Goal: Transaction & Acquisition: Obtain resource

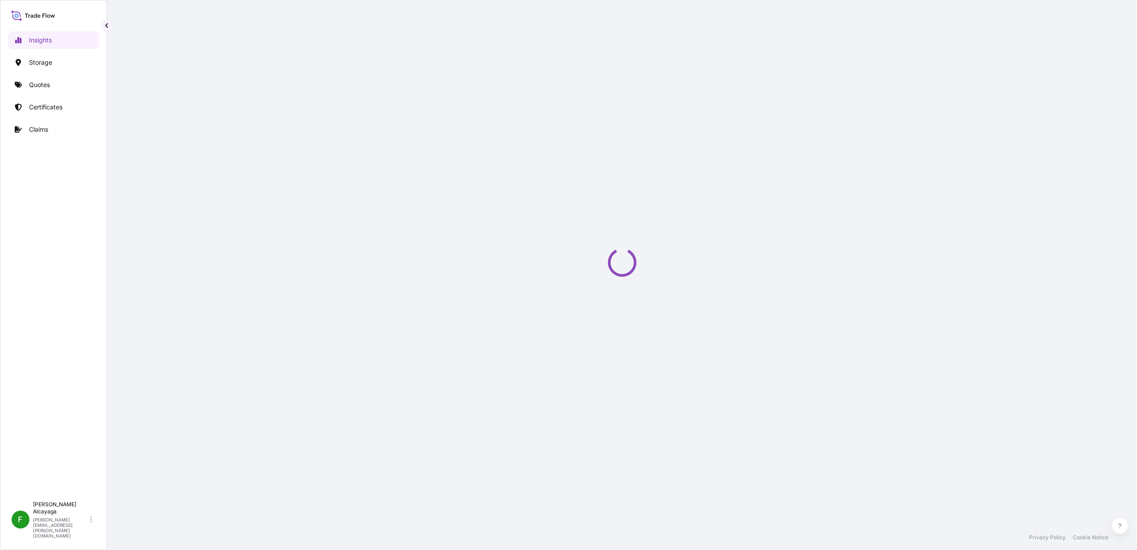
select select "2025"
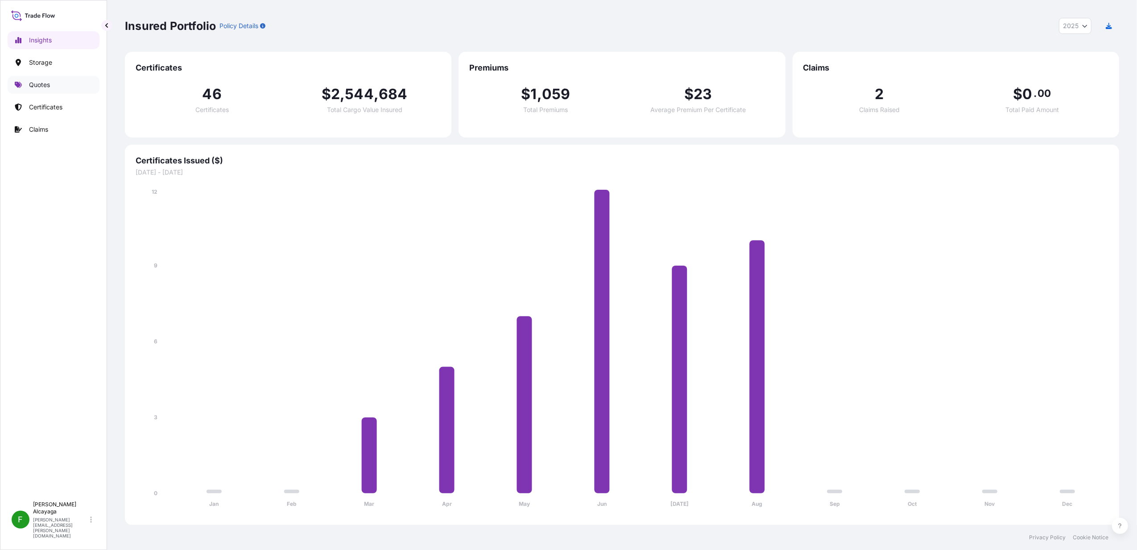
click at [62, 82] on link "Quotes" at bounding box center [54, 85] width 92 height 18
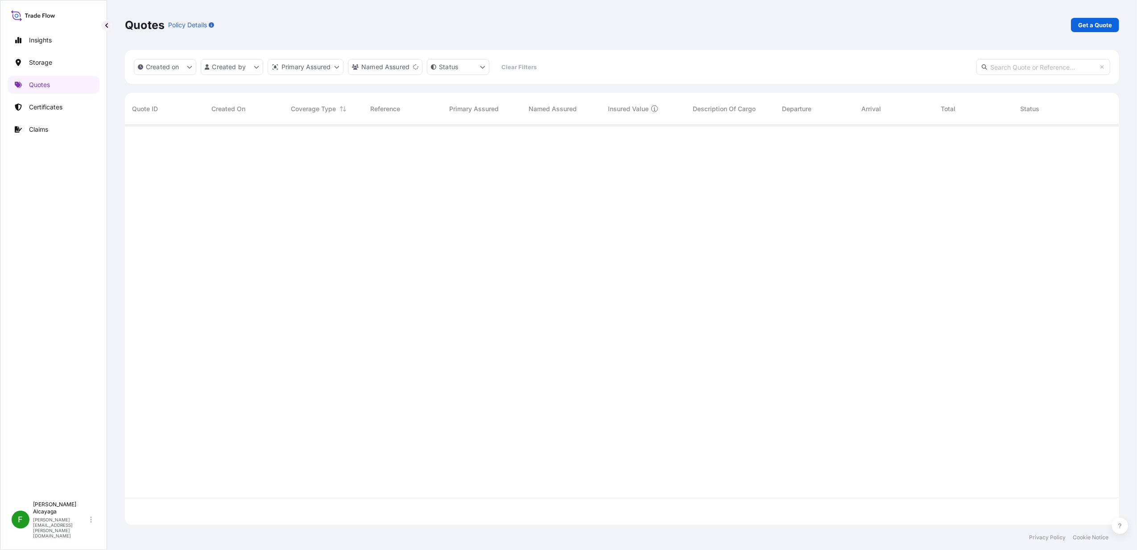
scroll to position [423, 986]
click at [67, 105] on link "Certificates" at bounding box center [54, 107] width 92 height 18
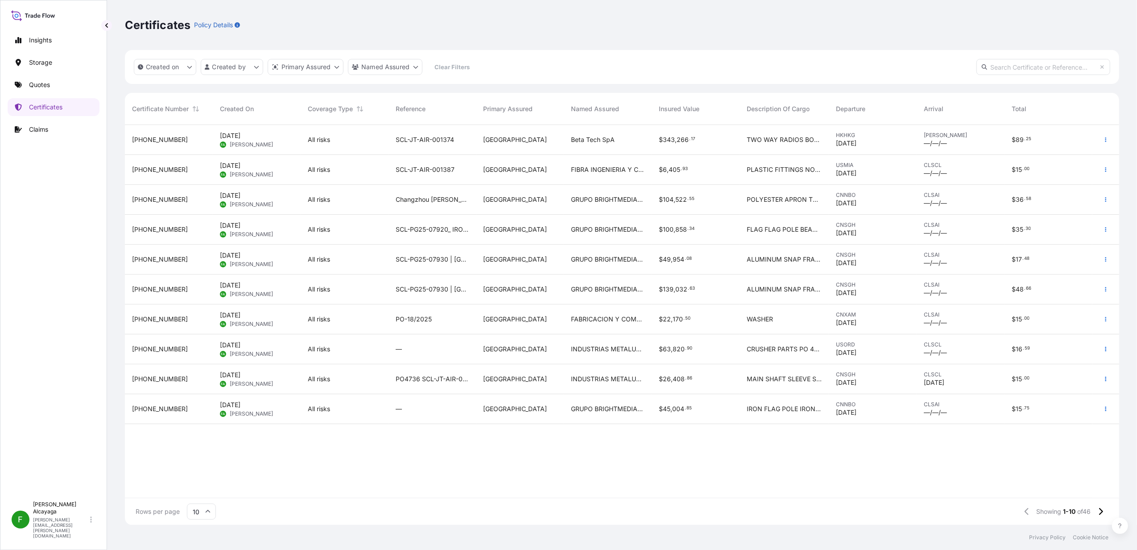
click at [301, 125] on div "All risks" at bounding box center [345, 140] width 88 height 30
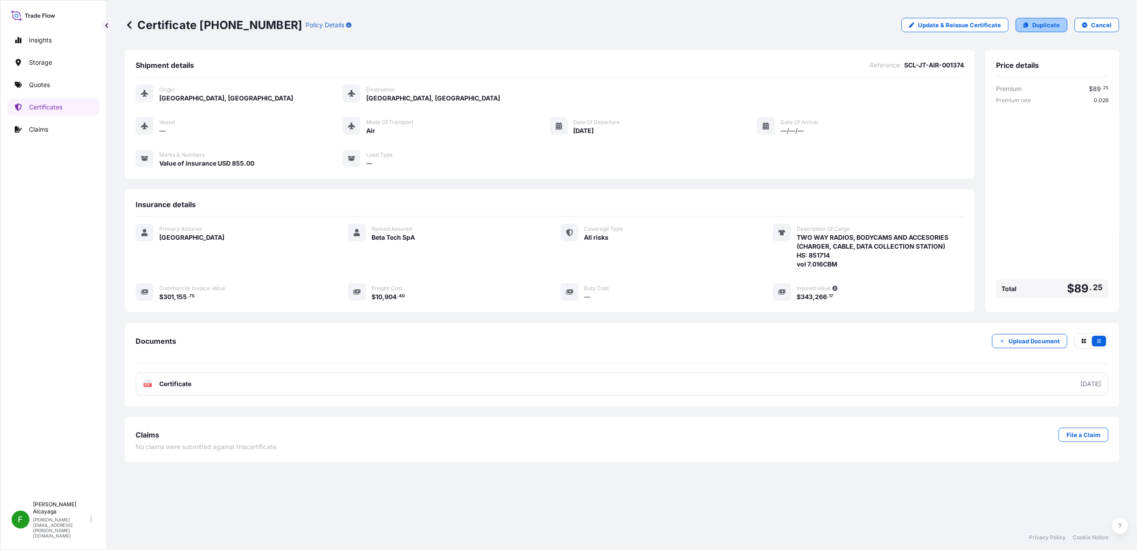
click at [1040, 24] on p "Duplicate" at bounding box center [1047, 25] width 28 height 9
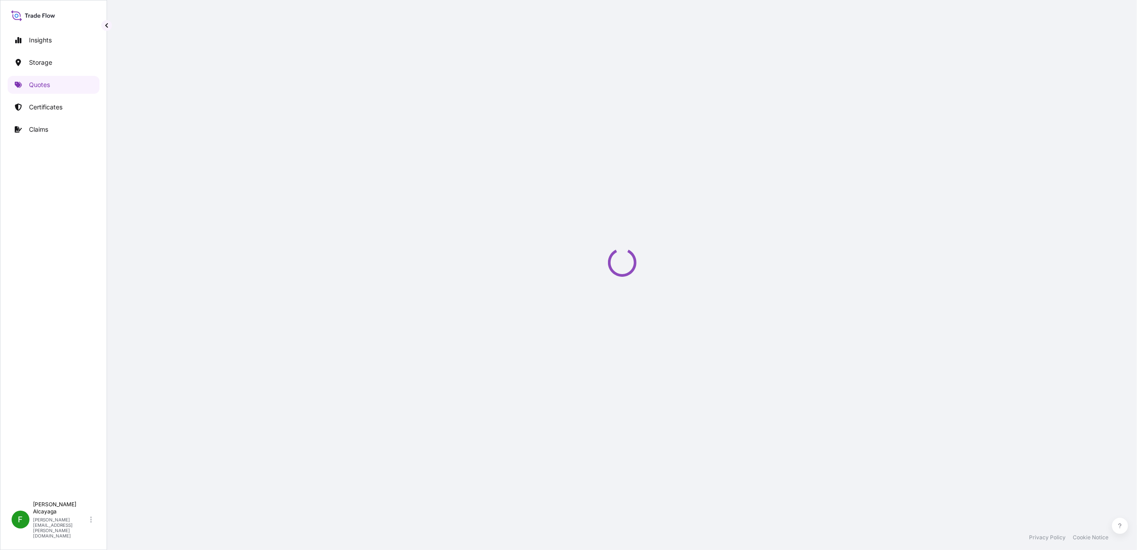
select select "Air"
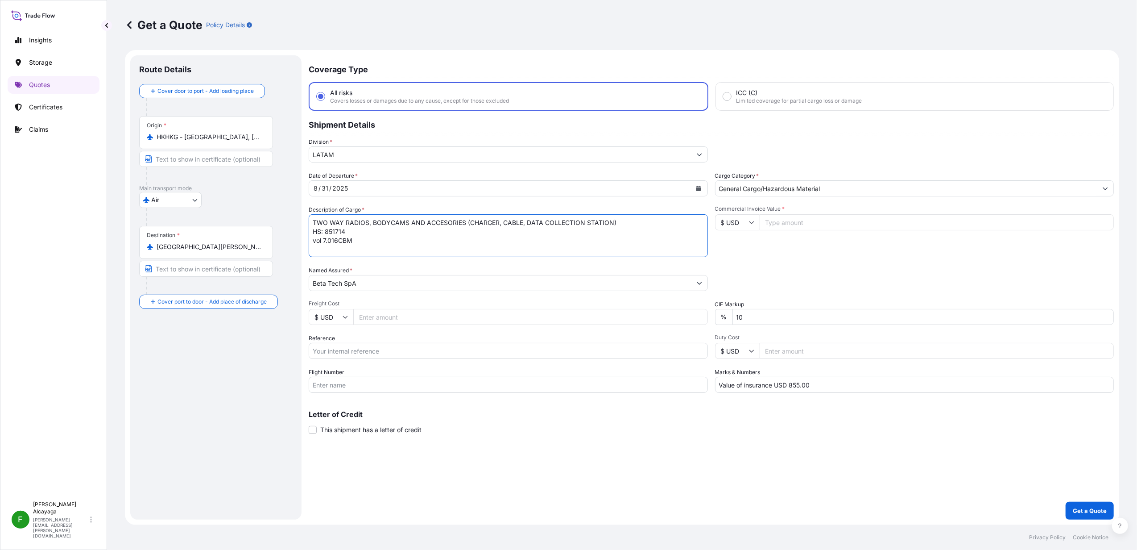
click at [420, 228] on textarea "TWO WAY RADIOS, BODYCAMS AND ACCESORIES (CHARGER, CABLE, DATA COLLECTION STATIO…" at bounding box center [508, 235] width 399 height 43
drag, startPoint x: 420, startPoint y: 249, endPoint x: 166, endPoint y: 190, distance: 260.6
click at [166, 190] on form "Route Details Cover door to port - Add loading place Place of loading Road / [G…" at bounding box center [622, 287] width 995 height 475
type textarea "JOCKEY [PERSON_NAME]"
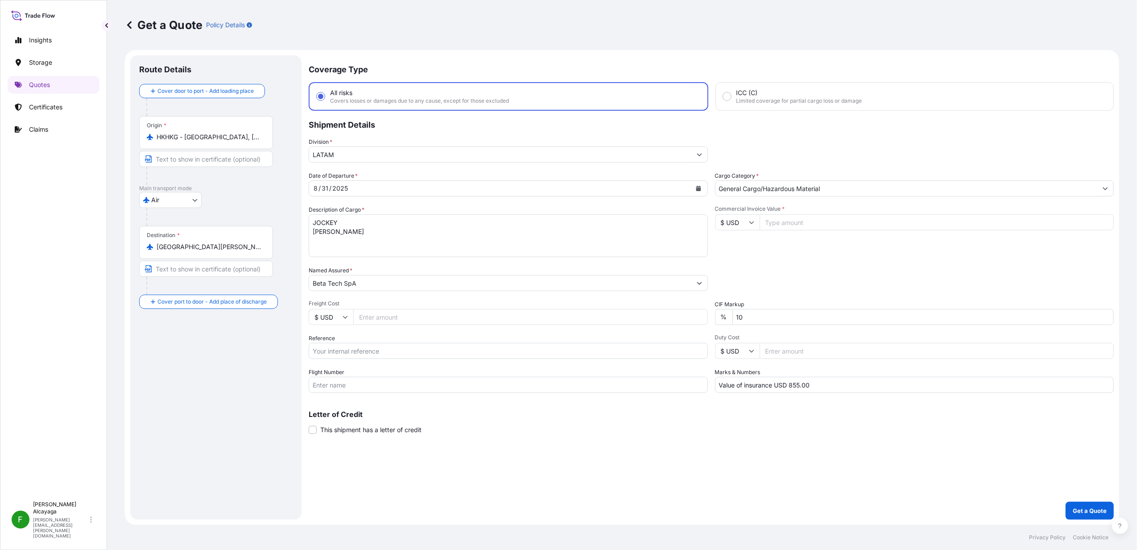
click at [238, 139] on input "HKHKG - [GEOGRAPHIC_DATA], [GEOGRAPHIC_DATA]" at bounding box center [209, 137] width 105 height 9
click at [165, 203] on body "1 option available. Insights Storage Quotes Certificates Claims F [PERSON_NAME]…" at bounding box center [568, 275] width 1137 height 550
drag, startPoint x: 361, startPoint y: 233, endPoint x: 294, endPoint y: 203, distance: 73.5
click at [294, 203] on form "Route Details Cover door to port - Add loading place Place of loading Road / [G…" at bounding box center [622, 287] width 995 height 475
click at [49, 85] on p "Quotes" at bounding box center [39, 84] width 21 height 9
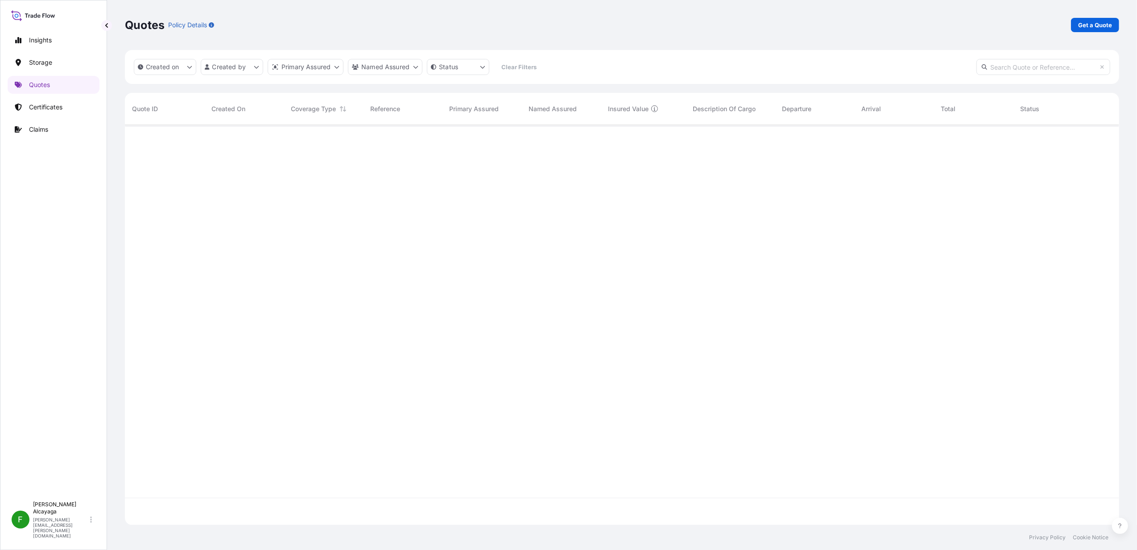
scroll to position [395, 986]
click at [63, 112] on link "Certificates" at bounding box center [54, 107] width 92 height 18
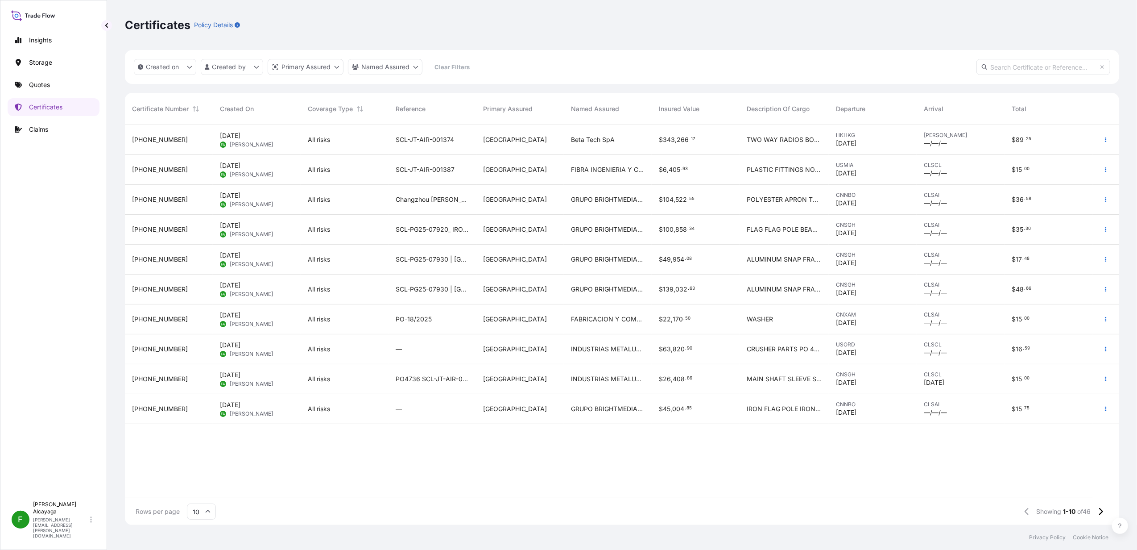
click at [434, 253] on div "SCL-PG25-07930 | [GEOGRAPHIC_DATA][PERSON_NAME]" at bounding box center [433, 260] width 88 height 30
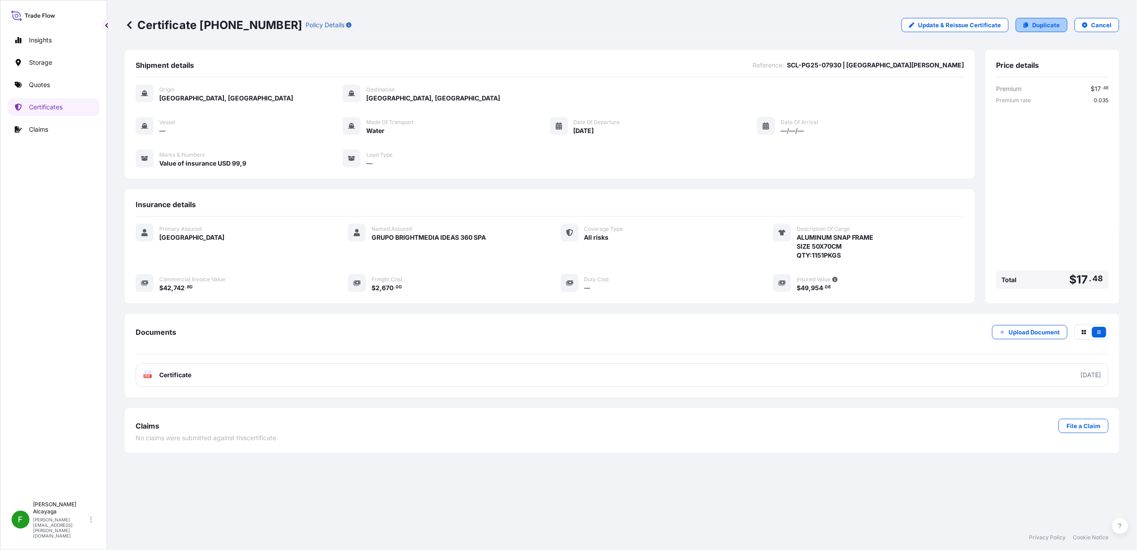
click at [1041, 21] on p "Duplicate" at bounding box center [1047, 25] width 28 height 9
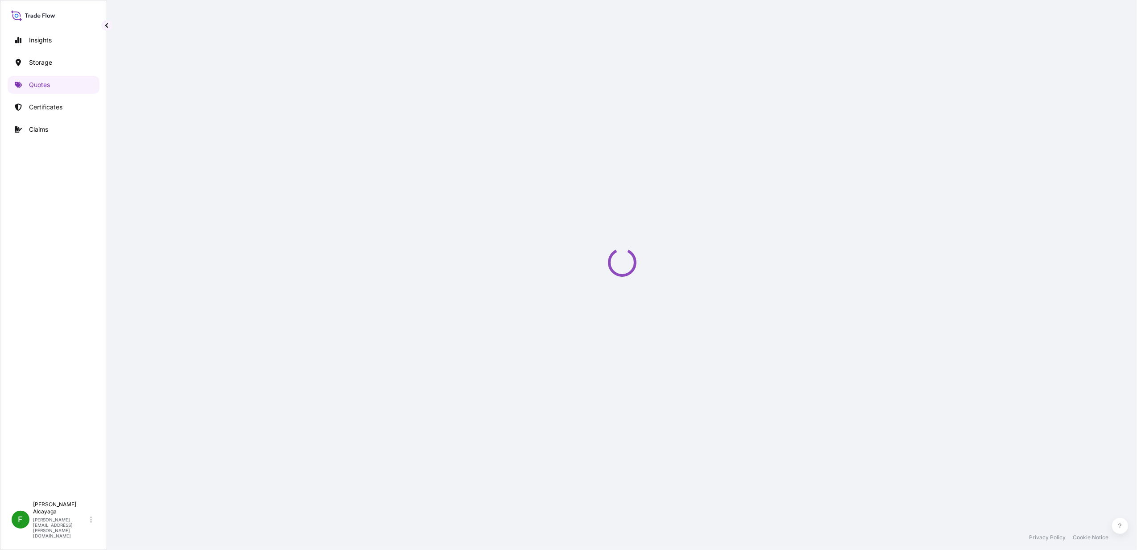
select select "Water"
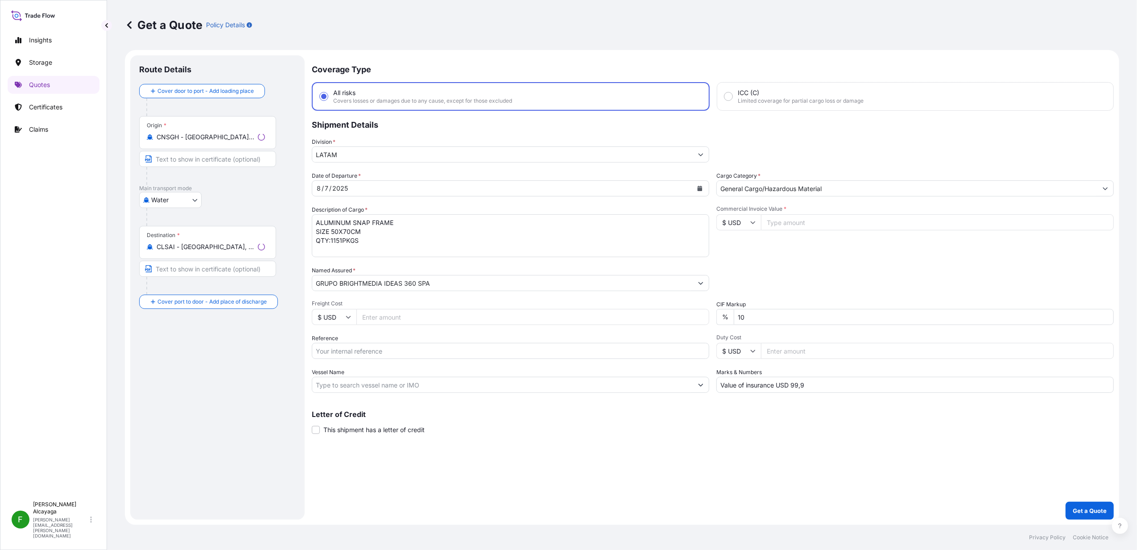
drag, startPoint x: 397, startPoint y: 243, endPoint x: 218, endPoint y: 179, distance: 190.4
click at [218, 179] on form "Route Details Cover door to port - Add loading place Place of loading Road / [G…" at bounding box center [622, 287] width 995 height 475
paste textarea "JOCKEY [PERSON_NAME]"
type textarea "JOCKEY [PERSON_NAME]"
click at [202, 146] on div "Origin * CNSGH - [GEOGRAPHIC_DATA], [GEOGRAPHIC_DATA]" at bounding box center [206, 132] width 134 height 33
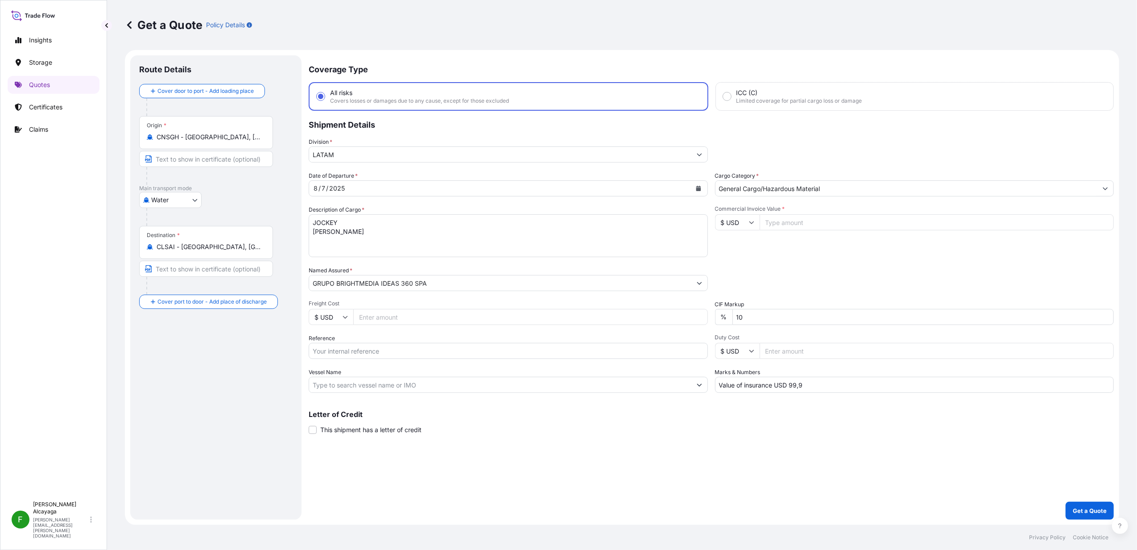
click at [202, 141] on input "CNSGH - [GEOGRAPHIC_DATA], [GEOGRAPHIC_DATA]" at bounding box center [209, 137] width 105 height 9
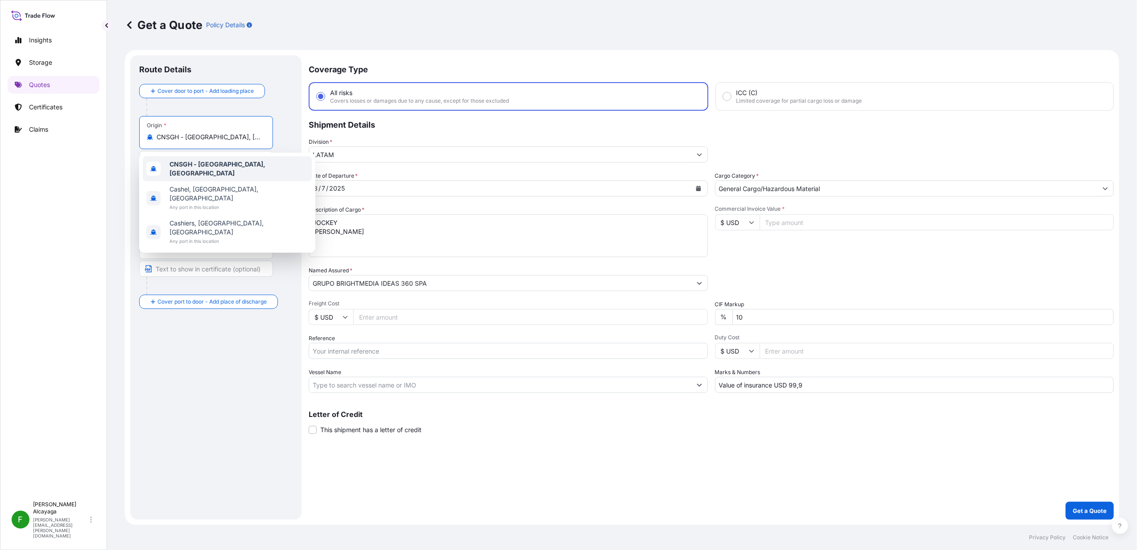
click at [279, 132] on div "Origin * CNSGH - [GEOGRAPHIC_DATA], [GEOGRAPHIC_DATA]" at bounding box center [215, 150] width 153 height 69
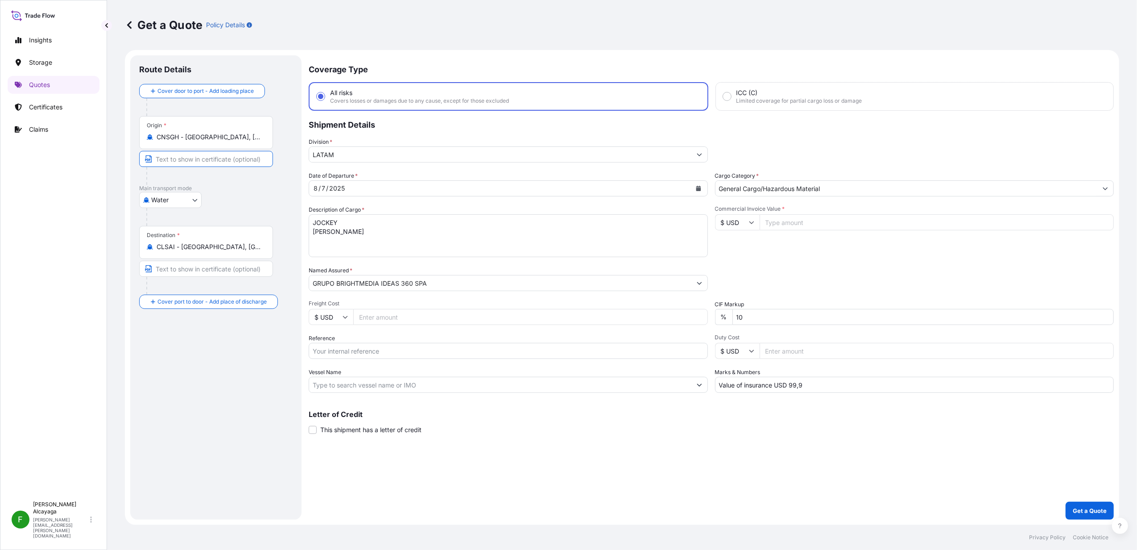
click at [231, 164] on input "Text to appear on certificate" at bounding box center [206, 159] width 134 height 16
paste input "[PERSON_NAME] BAY"
type input "[PERSON_NAME] BAY"
click at [201, 145] on div "Origin * CNSGH - [GEOGRAPHIC_DATA], [GEOGRAPHIC_DATA]" at bounding box center [206, 132] width 134 height 33
click at [201, 141] on input "CNSGH - [GEOGRAPHIC_DATA], [GEOGRAPHIC_DATA]" at bounding box center [209, 137] width 105 height 9
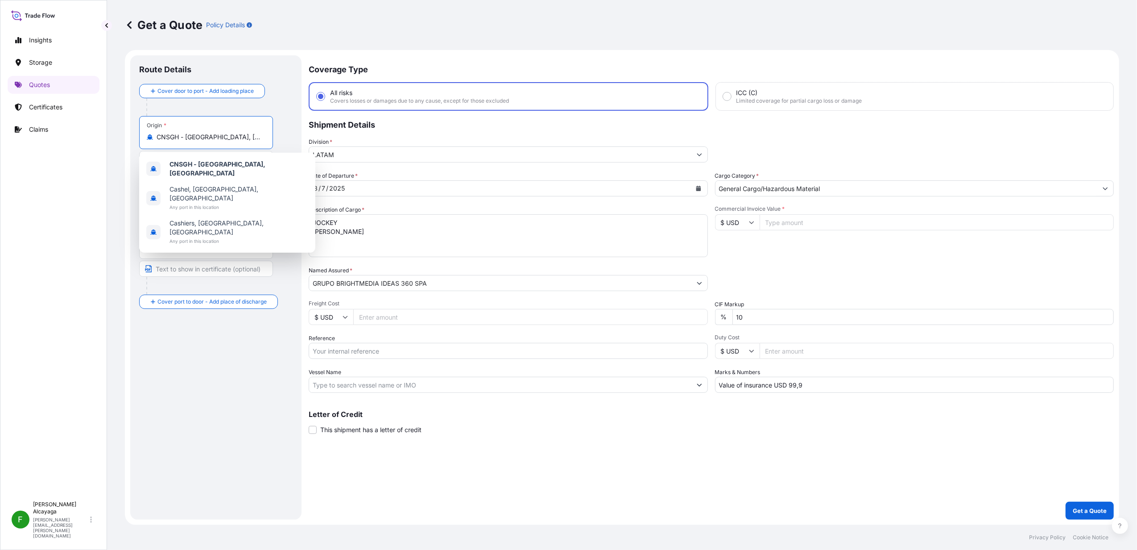
paste input "[PERSON_NAME] BAY"
type input "CNSGH - [GEOGRAPHIC_DATA], [GEOGRAPHIC_DATA][PERSON_NAME][GEOGRAPHIC_DATA]"
click at [227, 138] on input "CNSGH - [GEOGRAPHIC_DATA], [GEOGRAPHIC_DATA][PERSON_NAME][GEOGRAPHIC_DATA]" at bounding box center [209, 137] width 105 height 9
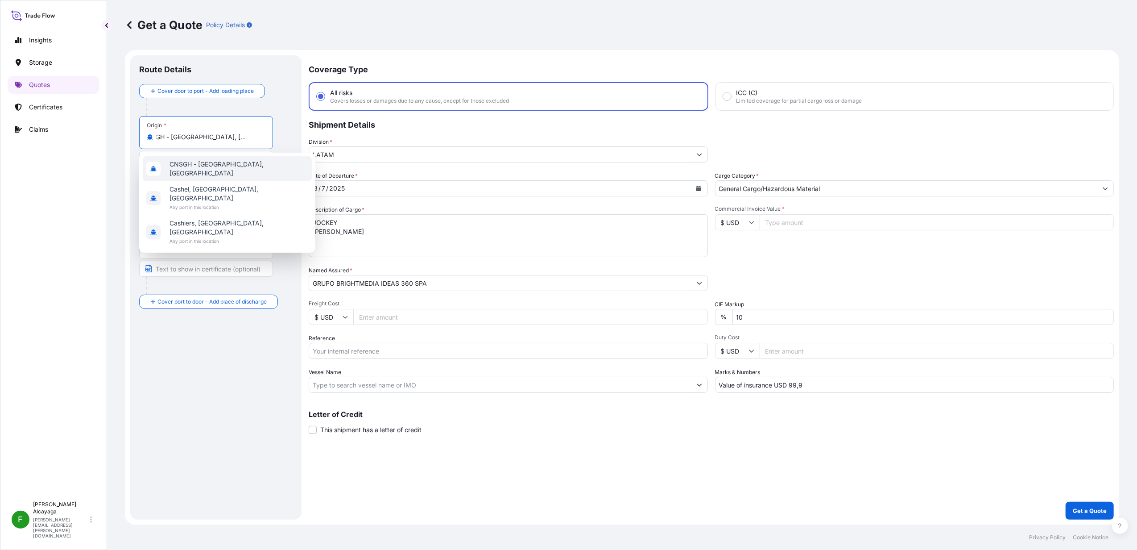
click at [227, 138] on input "CNSGH - [GEOGRAPHIC_DATA], [GEOGRAPHIC_DATA][PERSON_NAME][GEOGRAPHIC_DATA]" at bounding box center [209, 137] width 105 height 9
paste input "[PERSON_NAME] BAY"
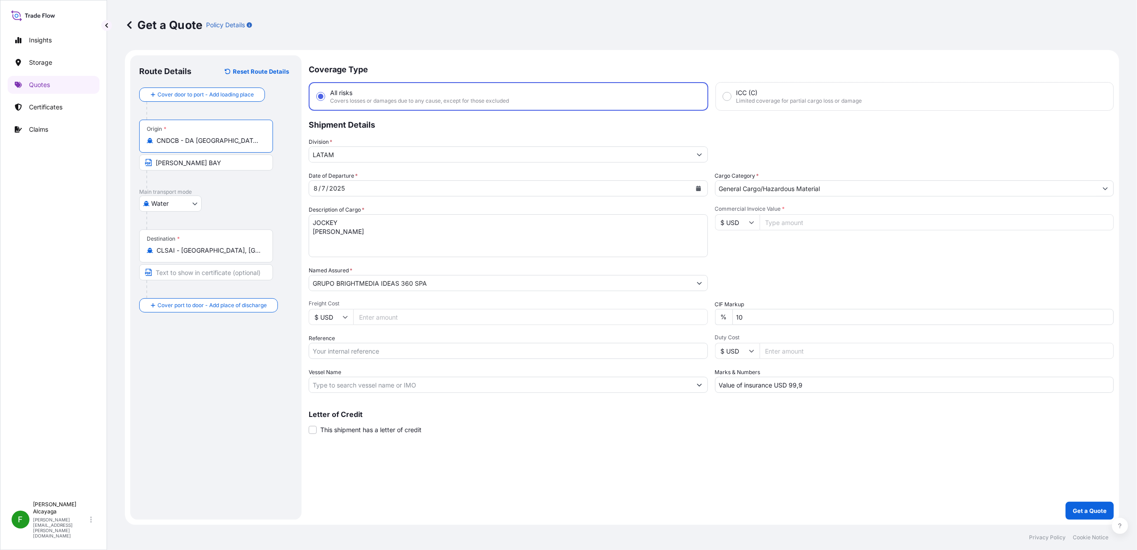
type input "CNDCB - DA [GEOGRAPHIC_DATA], [GEOGRAPHIC_DATA]"
click at [206, 166] on input "[PERSON_NAME] BAY" at bounding box center [206, 162] width 134 height 16
click at [206, 166] on input "[PERSON_NAME] BAY" at bounding box center [207, 162] width 137 height 16
click at [254, 220] on div at bounding box center [220, 221] width 149 height 18
click at [391, 190] on div "[DATE]" at bounding box center [500, 188] width 382 height 16
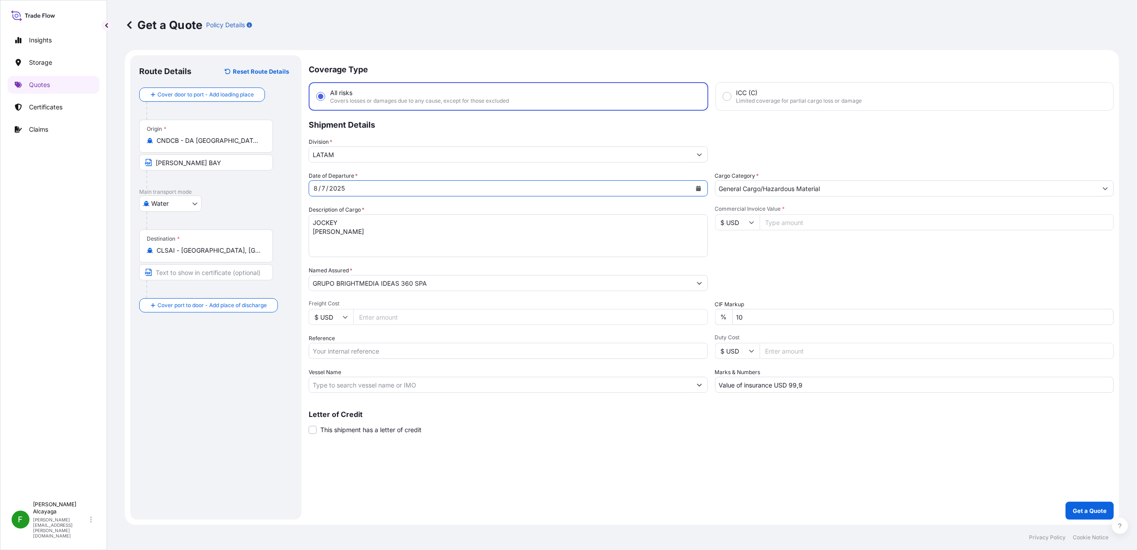
click at [371, 188] on div "[DATE]" at bounding box center [500, 188] width 382 height 16
click at [699, 184] on button "Calendar" at bounding box center [699, 188] width 14 height 14
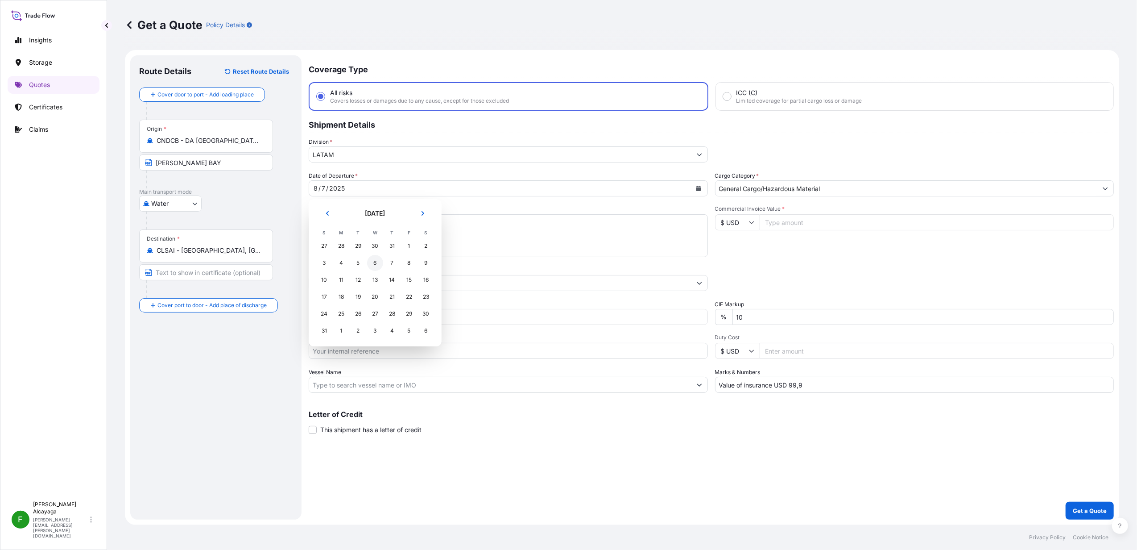
click at [374, 261] on div "6" at bounding box center [375, 263] width 16 height 16
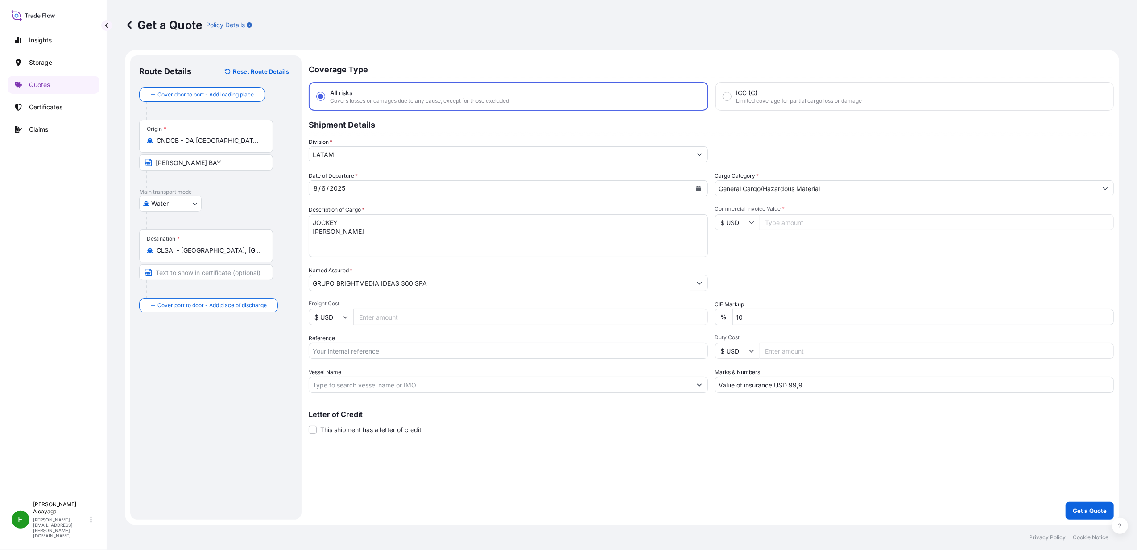
click at [801, 216] on input "Commercial Invoice Value *" at bounding box center [937, 222] width 355 height 16
paste input "43150.5"
type input "43150.5"
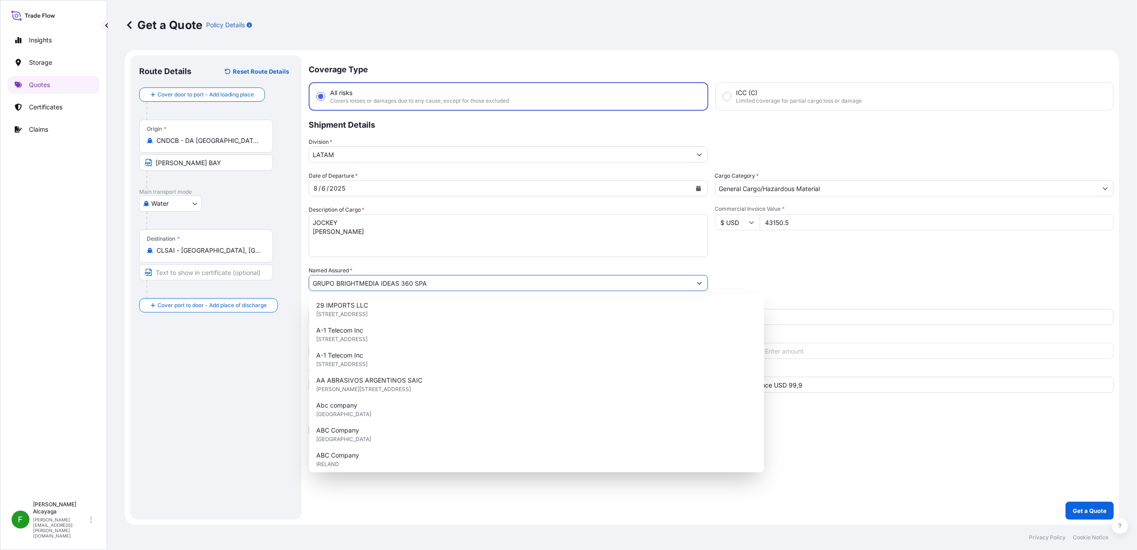
click at [784, 270] on div "Packing Category Type to search a container mode Please select a primary mode o…" at bounding box center [914, 278] width 399 height 25
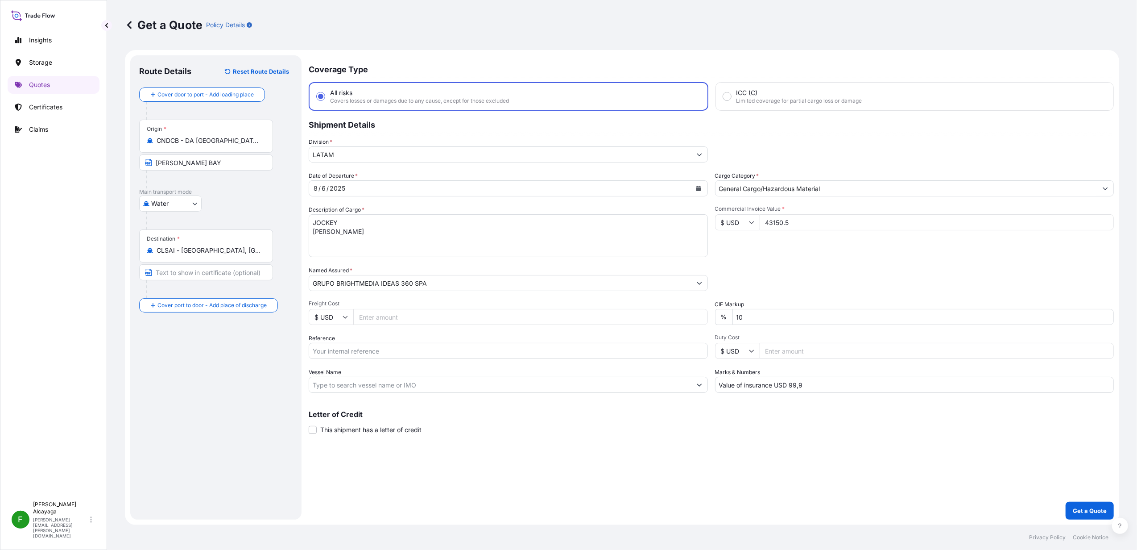
drag, startPoint x: 375, startPoint y: 316, endPoint x: 382, endPoint y: 318, distance: 7.5
click at [375, 316] on input "Freight Cost" at bounding box center [530, 317] width 355 height 16
paste input "3810"
type input "3810"
click at [714, 441] on div "Coverage Type All risks Covers losses or damages due to any cause, except for t…" at bounding box center [711, 287] width 805 height 464
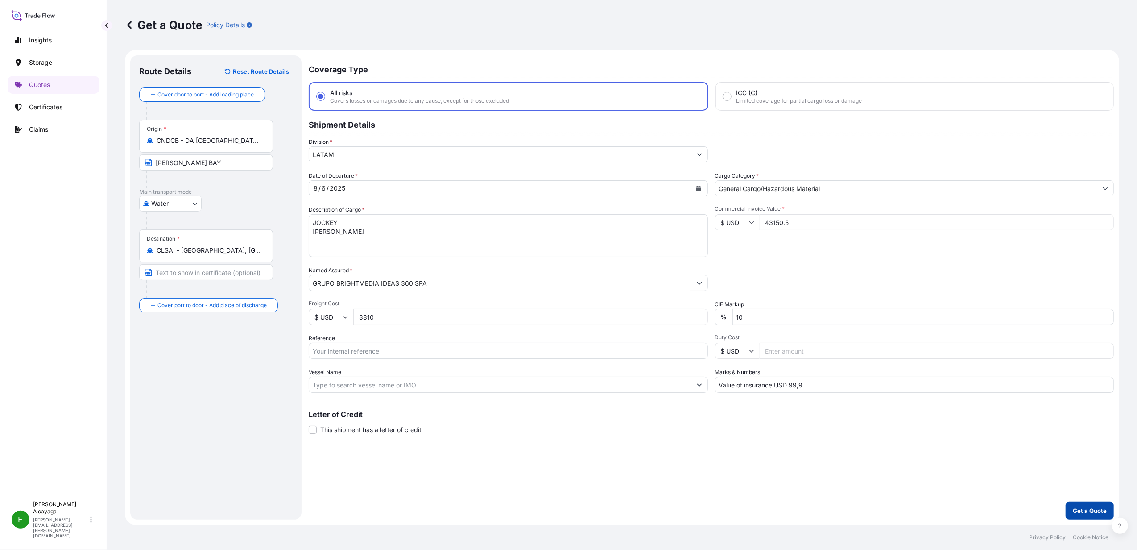
click at [1076, 505] on button "Get a Quote" at bounding box center [1090, 511] width 48 height 18
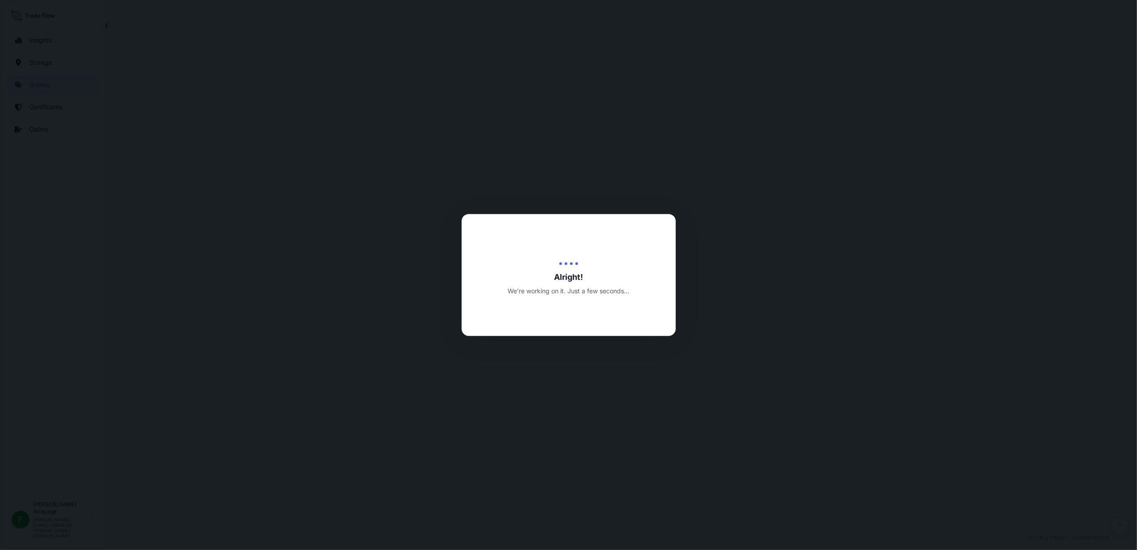
select select "Water"
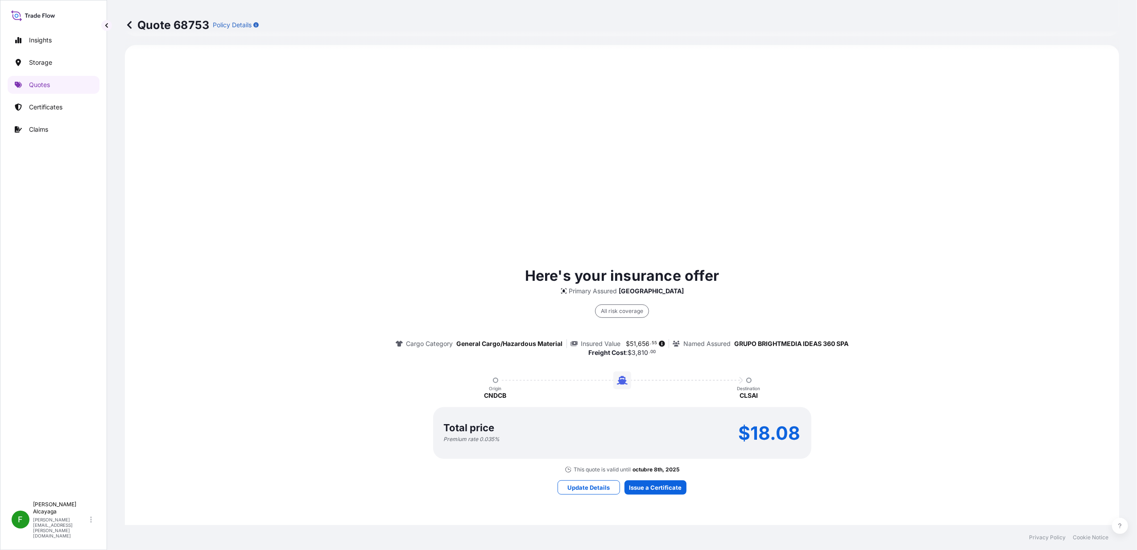
scroll to position [190, 0]
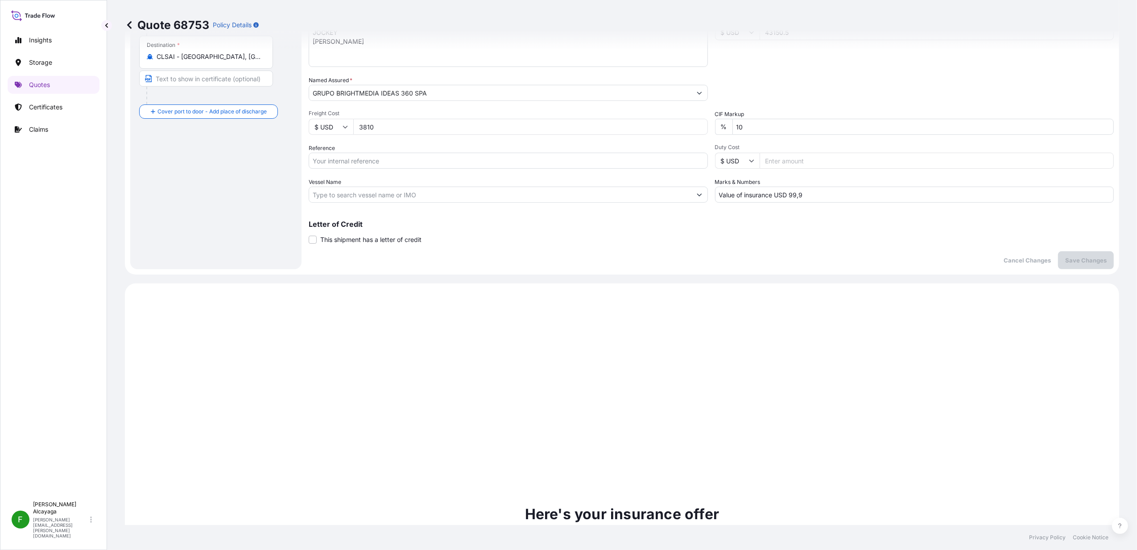
click at [375, 90] on input "GRUPO BRIGHTMEDIA IDEAS 360 SPA" at bounding box center [500, 93] width 382 height 16
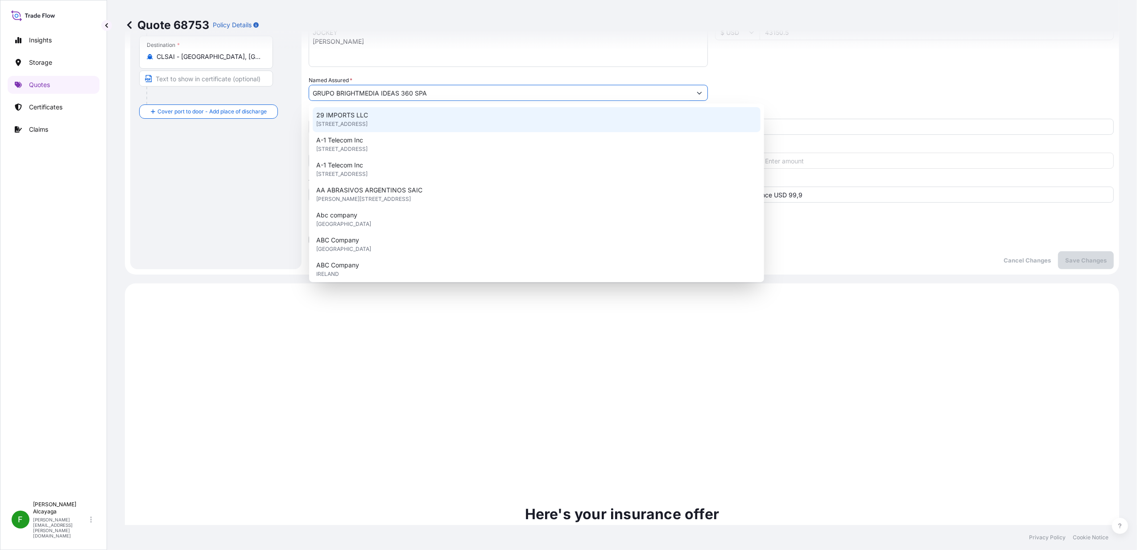
click at [166, 238] on div "Route Details Cover door to port - Add loading place Place of loading Road / [G…" at bounding box center [215, 67] width 153 height 386
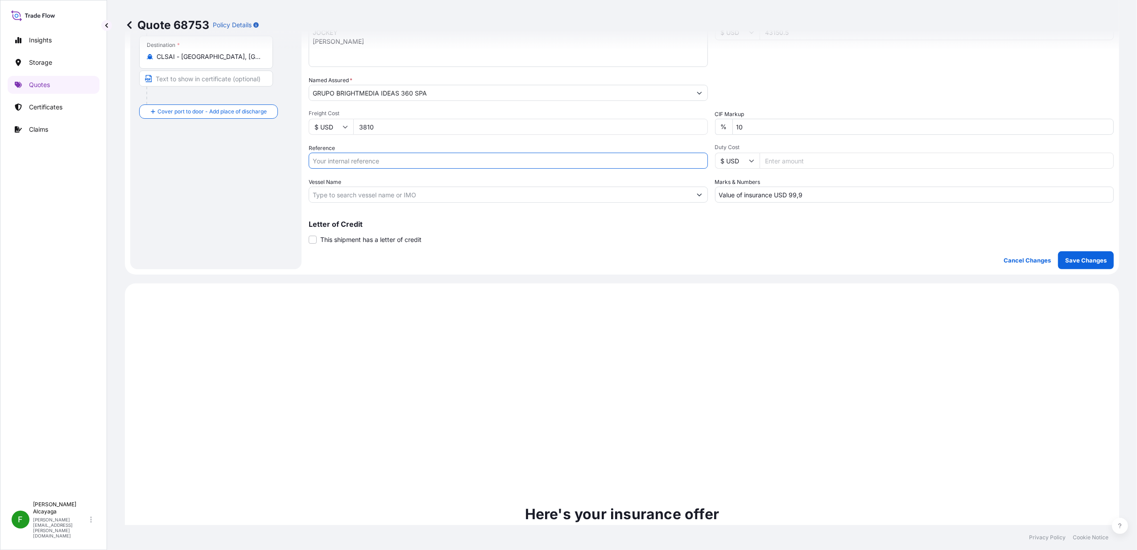
click at [389, 165] on input "Reference" at bounding box center [508, 161] width 399 height 16
paste input "SHANGHAI SENIOR FLAGS MANUFACTURE CO.,LTD // Ref: SCL-PG25-07932"
type input "SHANGHAI SENIOR FLAGS MANUFACTURE CO.,LTD // Ref: SCL-PG25-07932"
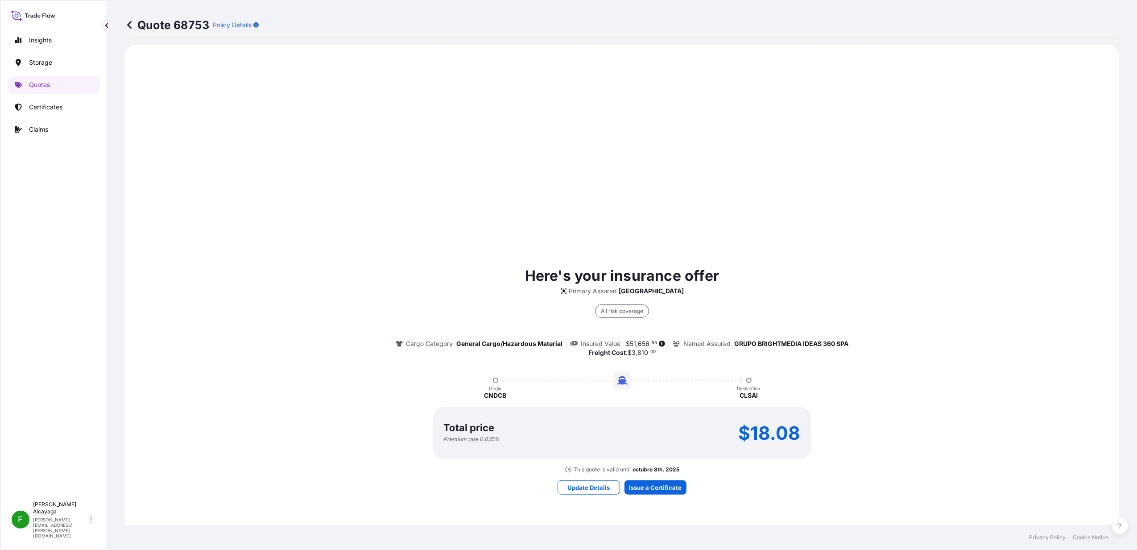
click at [641, 343] on span "656" at bounding box center [645, 343] width 12 height 6
click at [631, 341] on span "51" at bounding box center [634, 343] width 6 height 6
drag, startPoint x: 625, startPoint y: 341, endPoint x: 642, endPoint y: 344, distance: 17.1
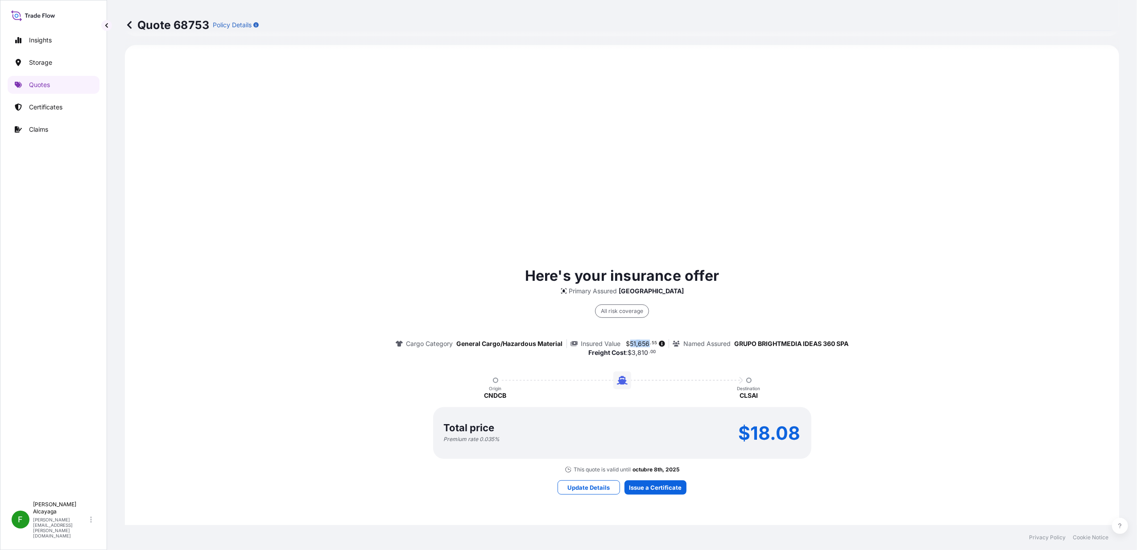
click at [642, 344] on span "$ 51 , 656 . 55" at bounding box center [641, 343] width 31 height 6
copy span "51 , 656"
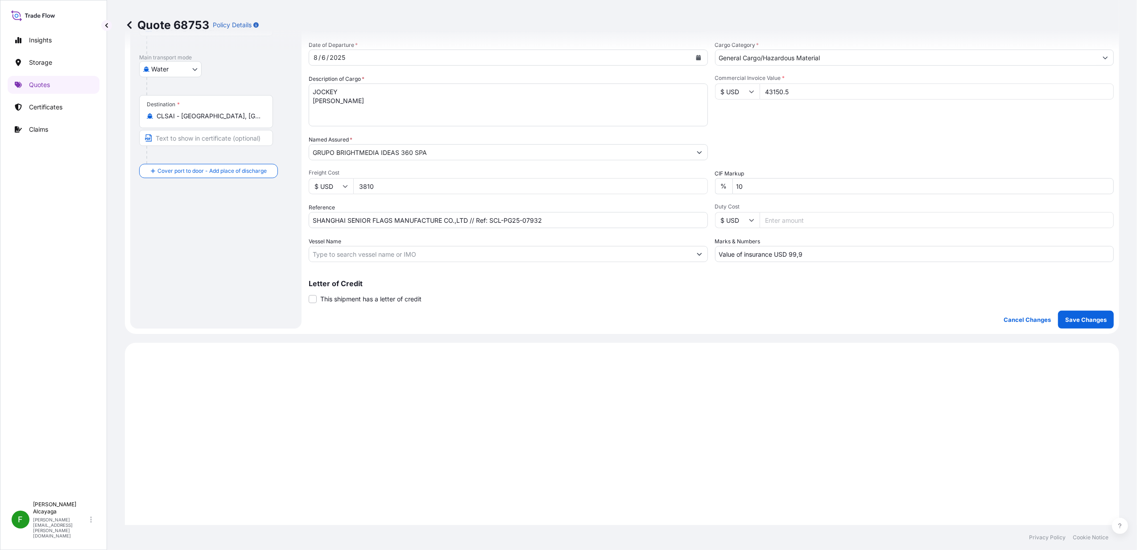
scroll to position [12, 0]
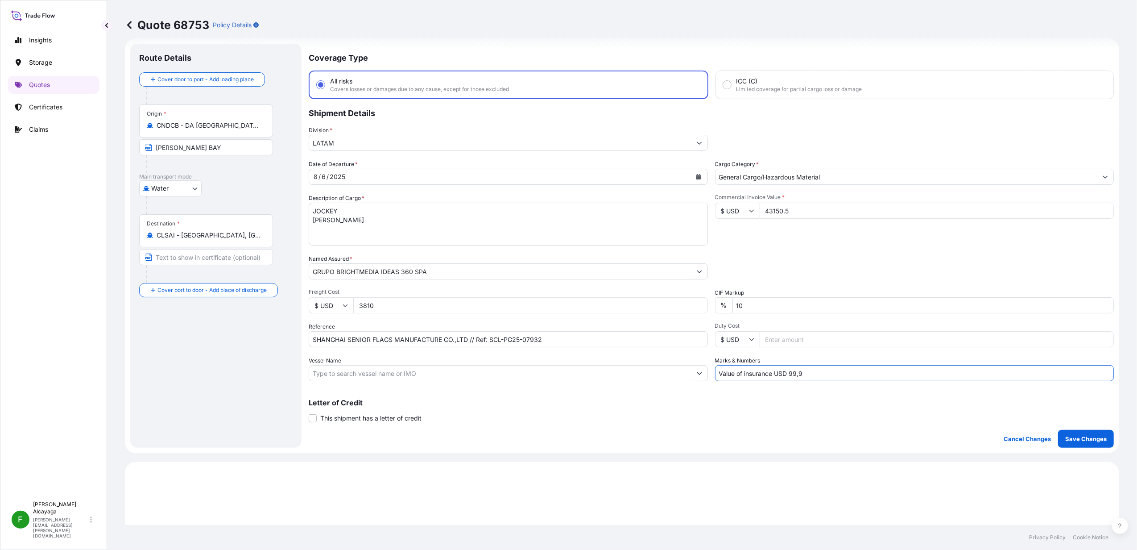
click at [773, 370] on input "Value of insurance USD 99,9" at bounding box center [914, 373] width 399 height 16
drag, startPoint x: 788, startPoint y: 369, endPoint x: 889, endPoint y: 384, distance: 102.3
click at [889, 384] on div "Coverage Type All risks Covers losses or damages due to any cause, except for t…" at bounding box center [711, 246] width 805 height 404
paste input "103,31200"
type input "Value of insurance USD 103,31"
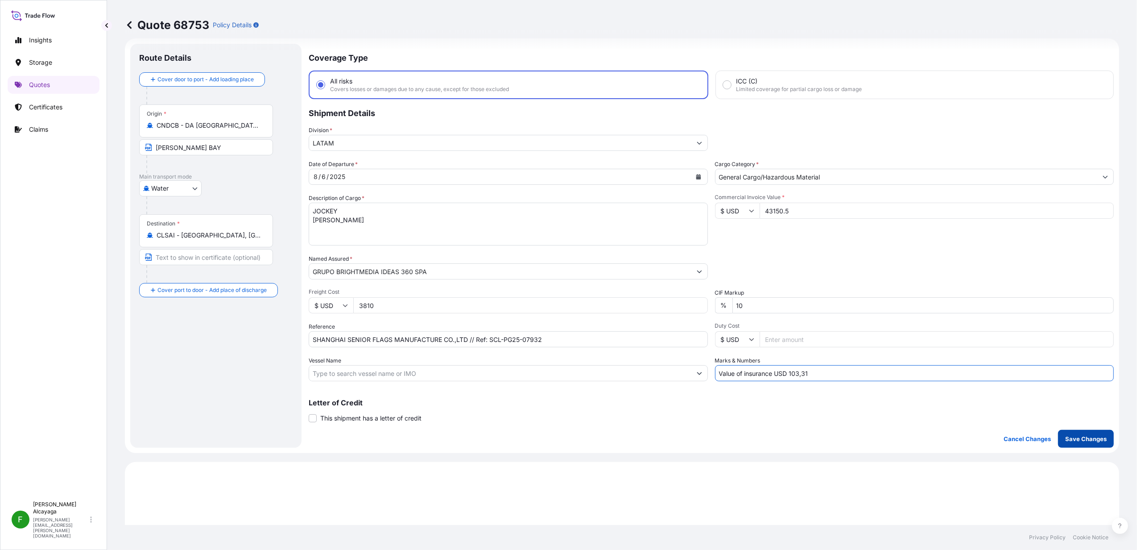
click at [1066, 439] on p "Save Changes" at bounding box center [1086, 438] width 41 height 9
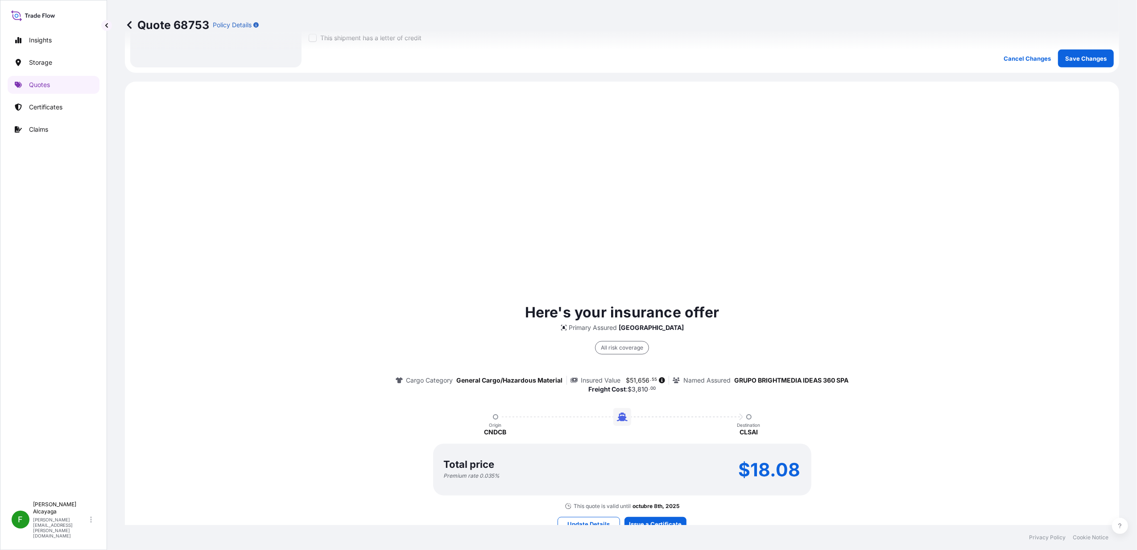
scroll to position [428, 0]
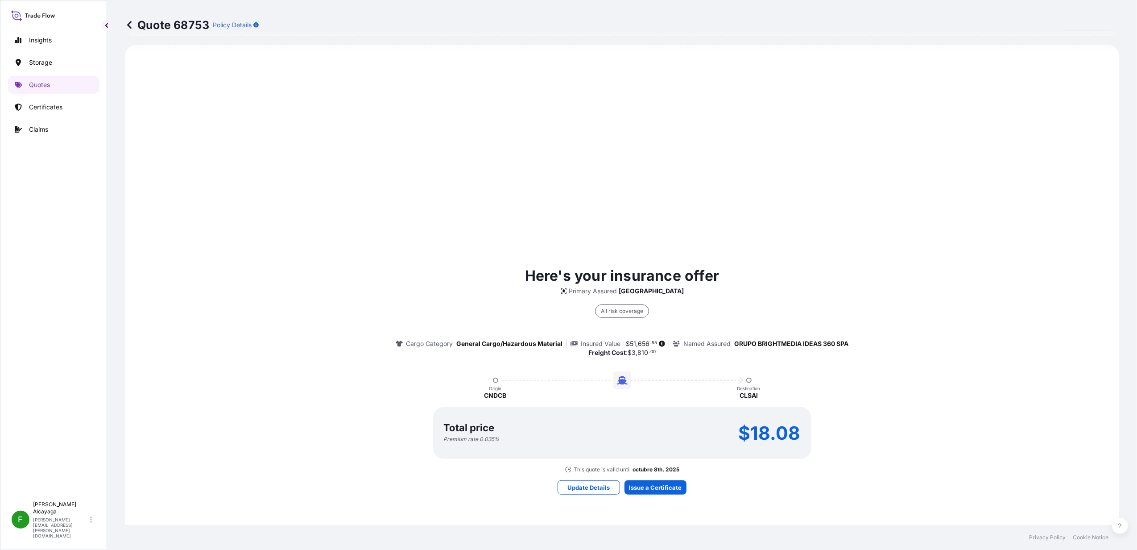
select select "Water"
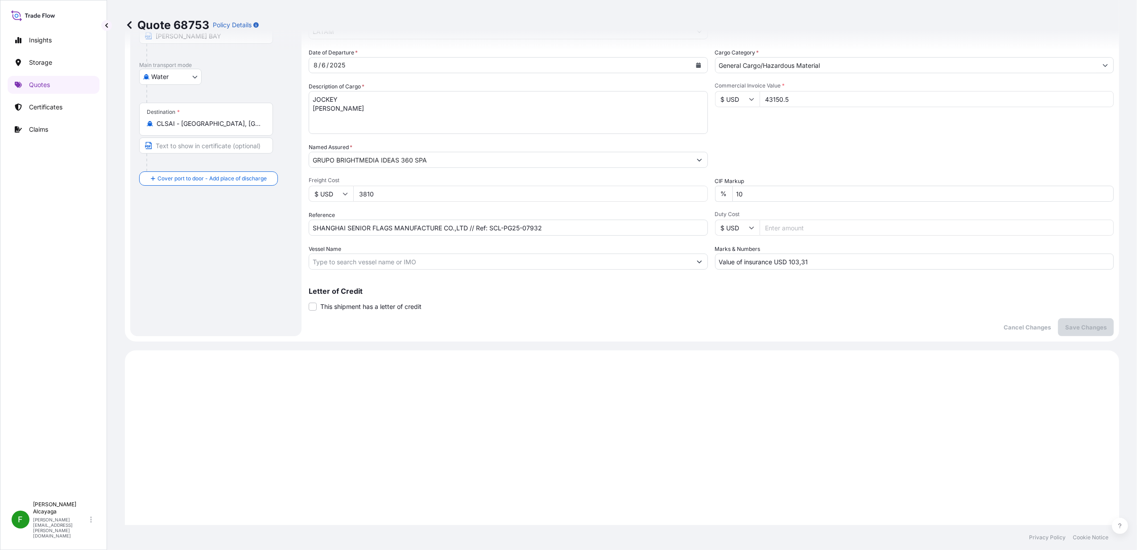
scroll to position [71, 0]
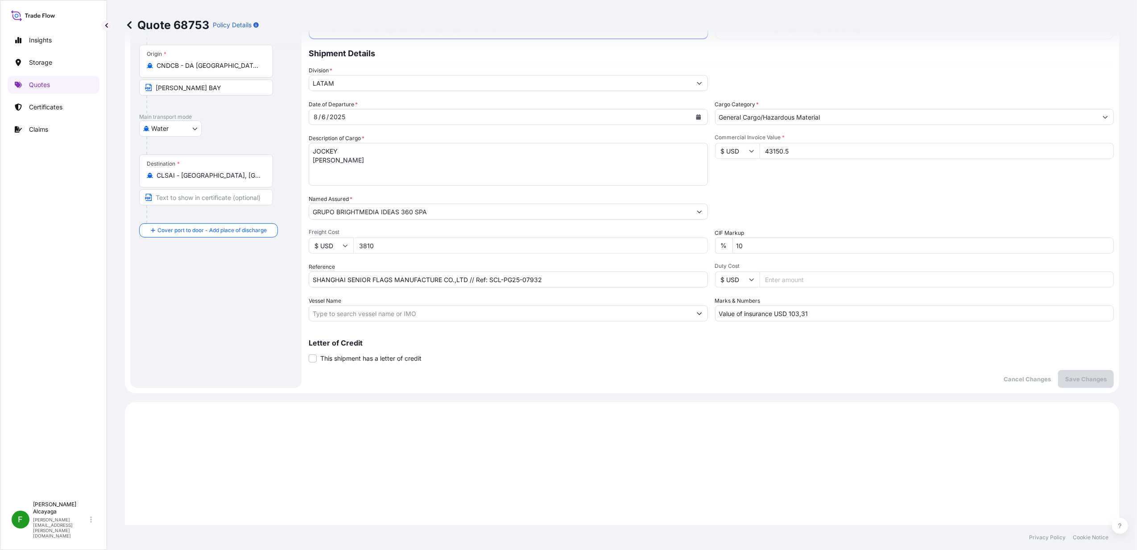
click at [473, 279] on input "SHANGHAI SENIOR FLAGS MANUFACTURE CO.,LTD // Ref: SCL-PG25-07932" at bounding box center [508, 279] width 399 height 16
click at [1074, 372] on button "Save Changes" at bounding box center [1086, 379] width 56 height 18
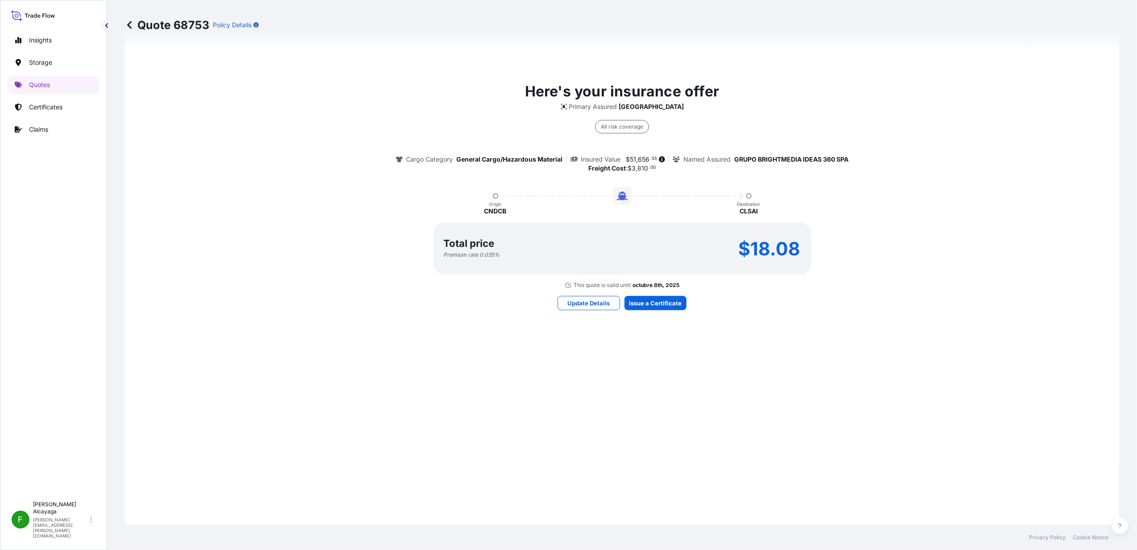
scroll to position [617, 0]
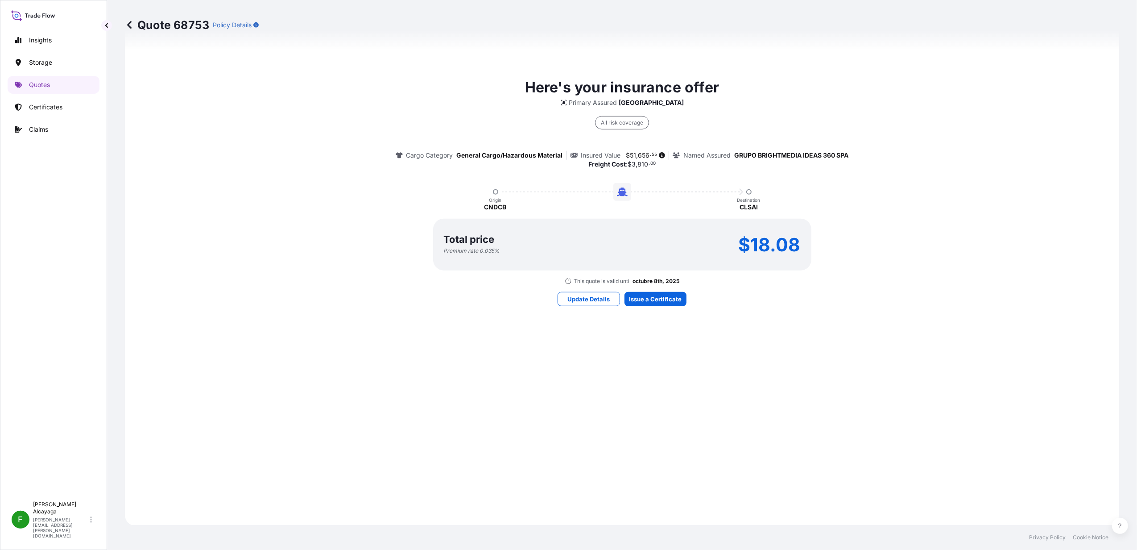
select select "Water"
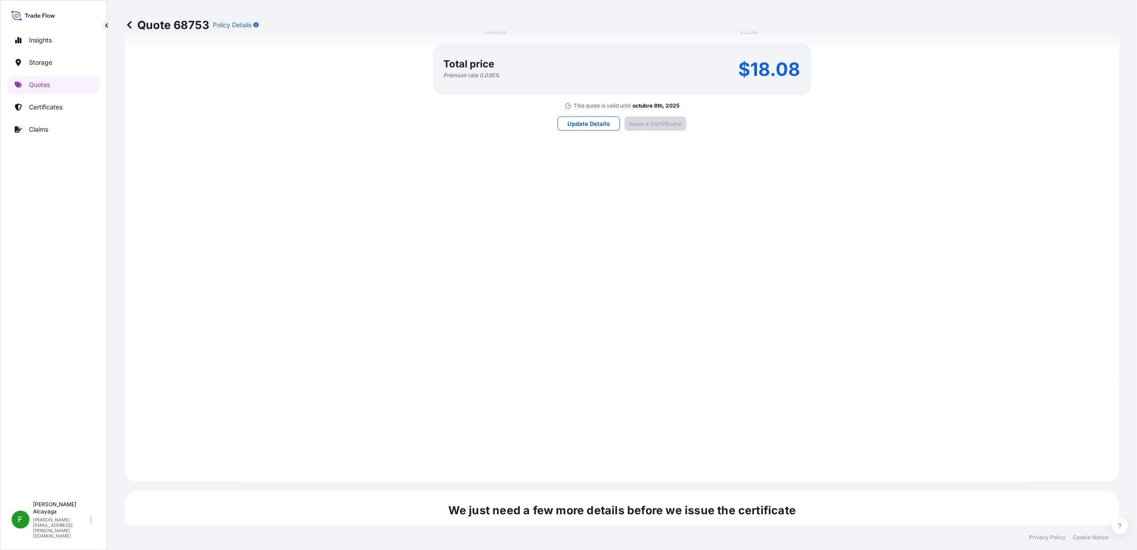
scroll to position [1142, 0]
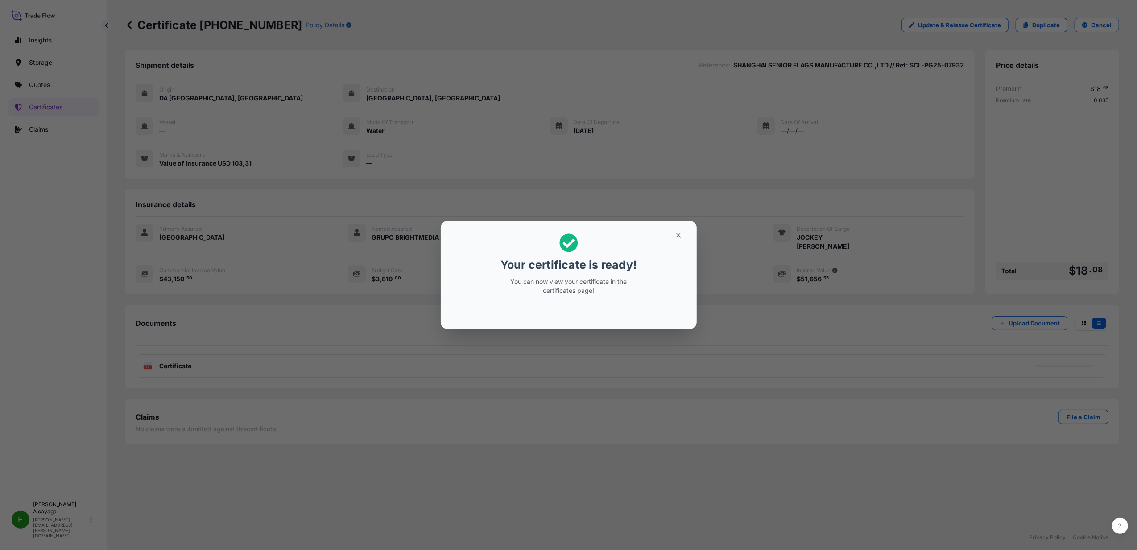
click at [690, 312] on section "Your certificate is ready! You can now view your certificate in the certificate…" at bounding box center [569, 275] width 256 height 108
click at [673, 234] on button "button" at bounding box center [679, 235] width 22 height 14
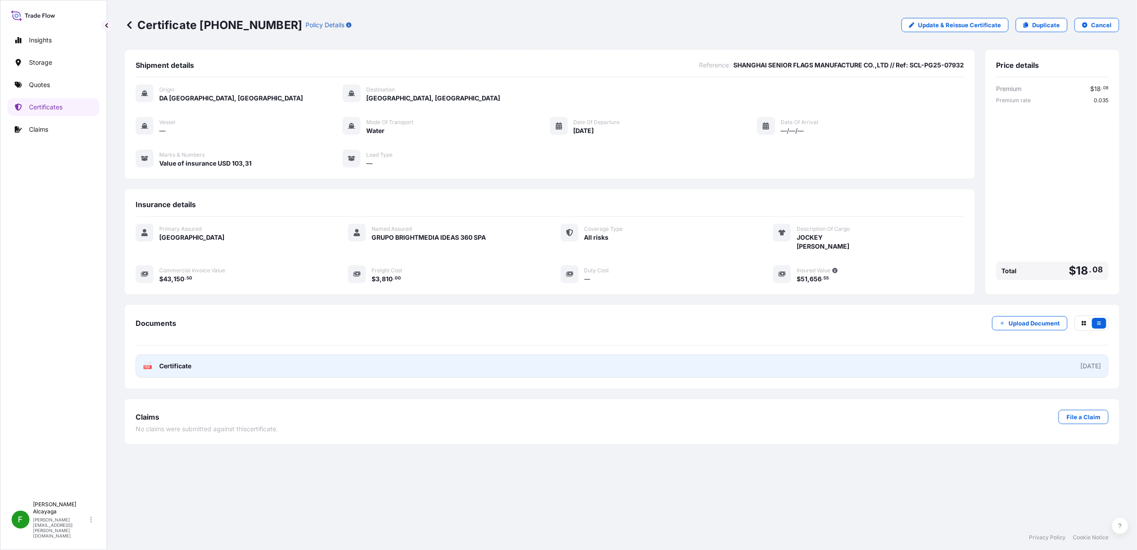
click at [249, 359] on link "PDF Certificate [DATE]" at bounding box center [622, 365] width 973 height 23
